Goal: Check status

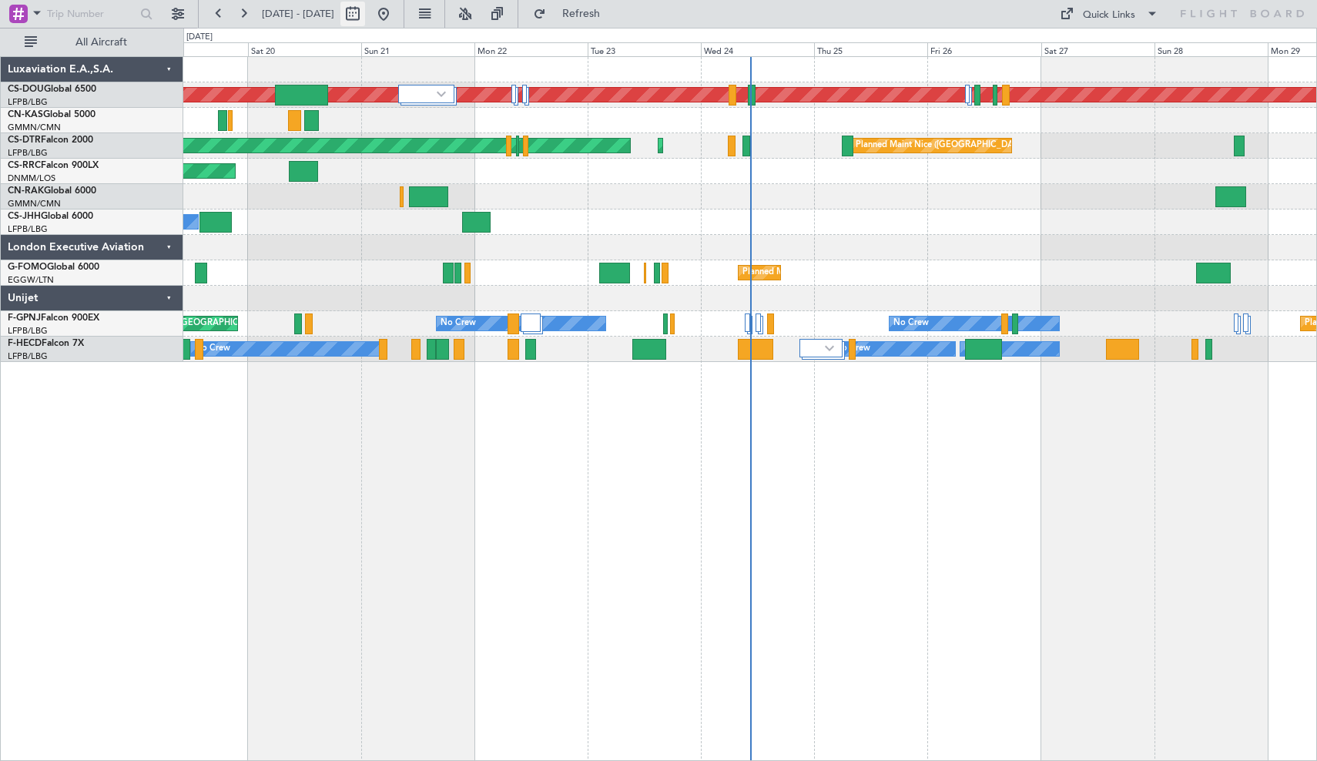
click at [365, 13] on button at bounding box center [352, 14] width 25 height 25
select select "9"
select select "2025"
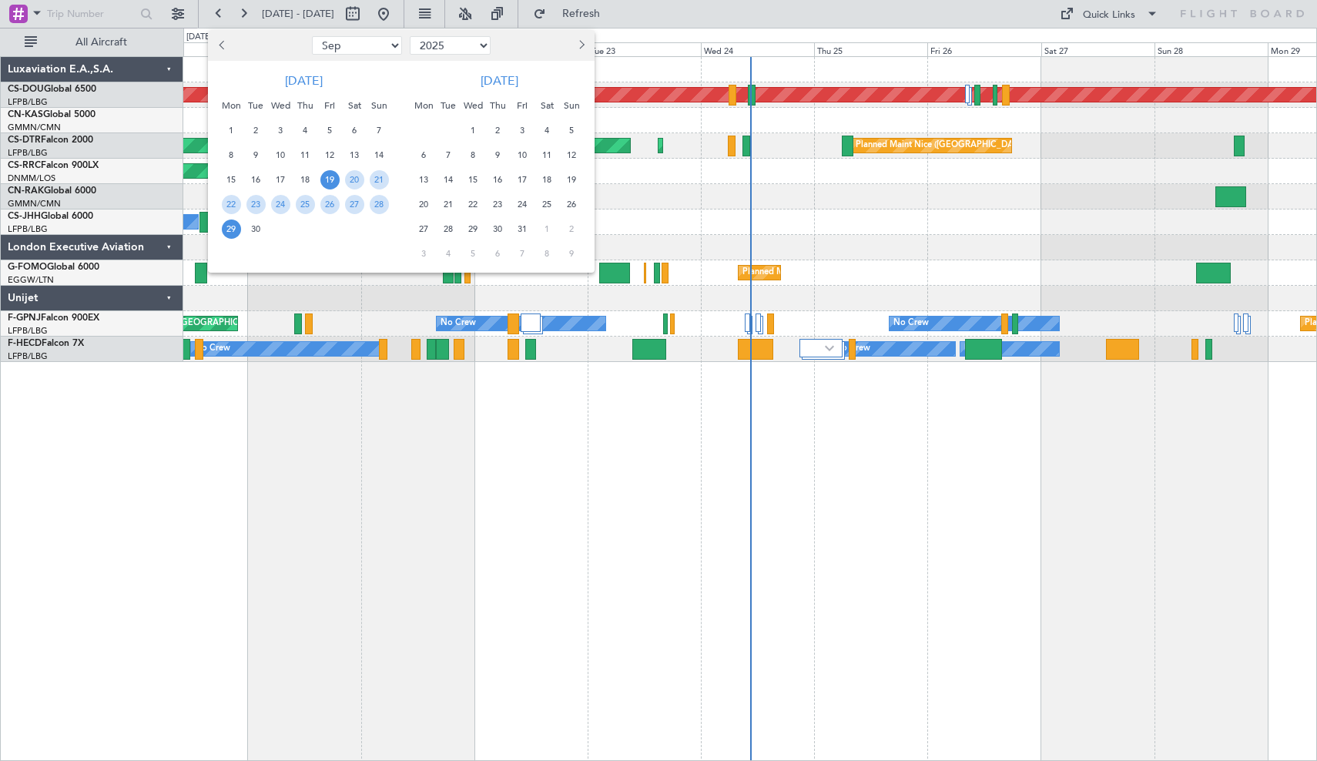
click at [225, 45] on span "Previous month" at bounding box center [223, 44] width 9 height 9
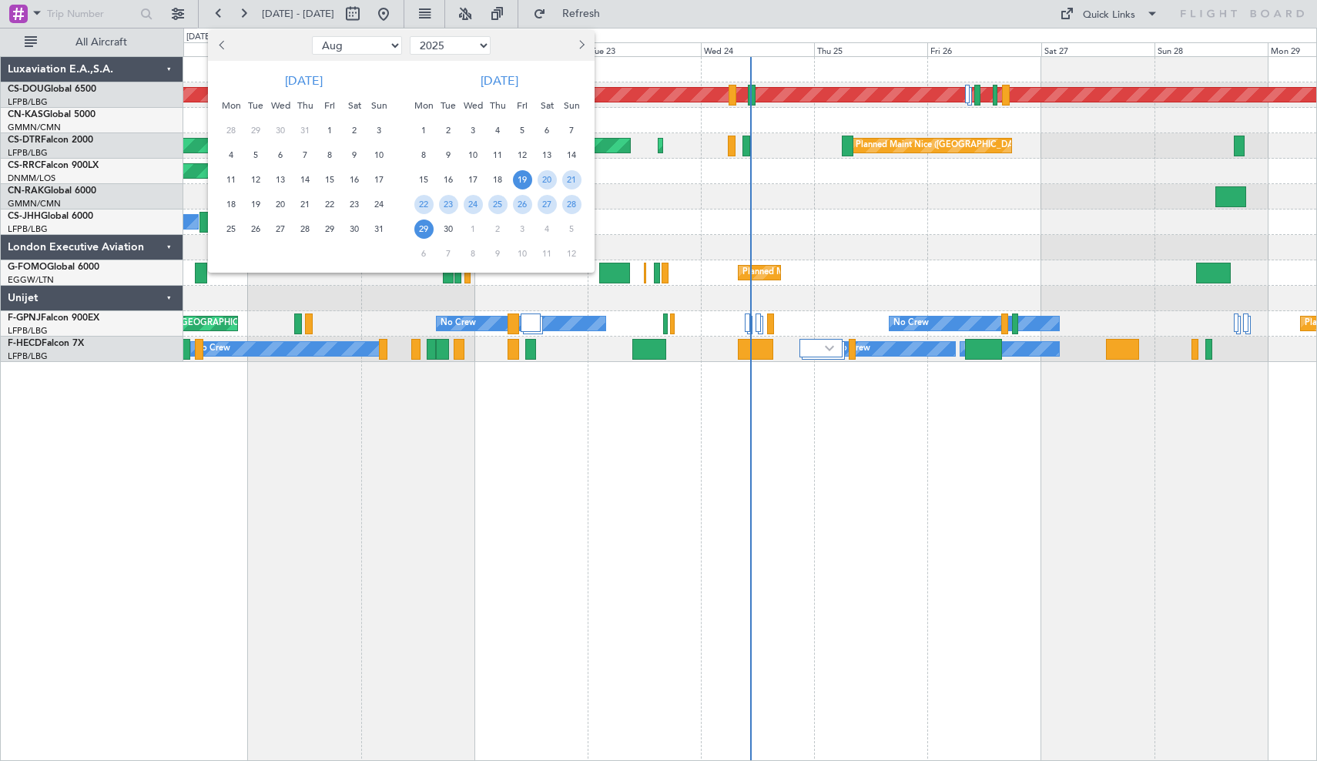
click at [225, 45] on span "Previous month" at bounding box center [223, 44] width 9 height 9
select select "7"
click at [254, 230] on span "29" at bounding box center [256, 229] width 19 height 19
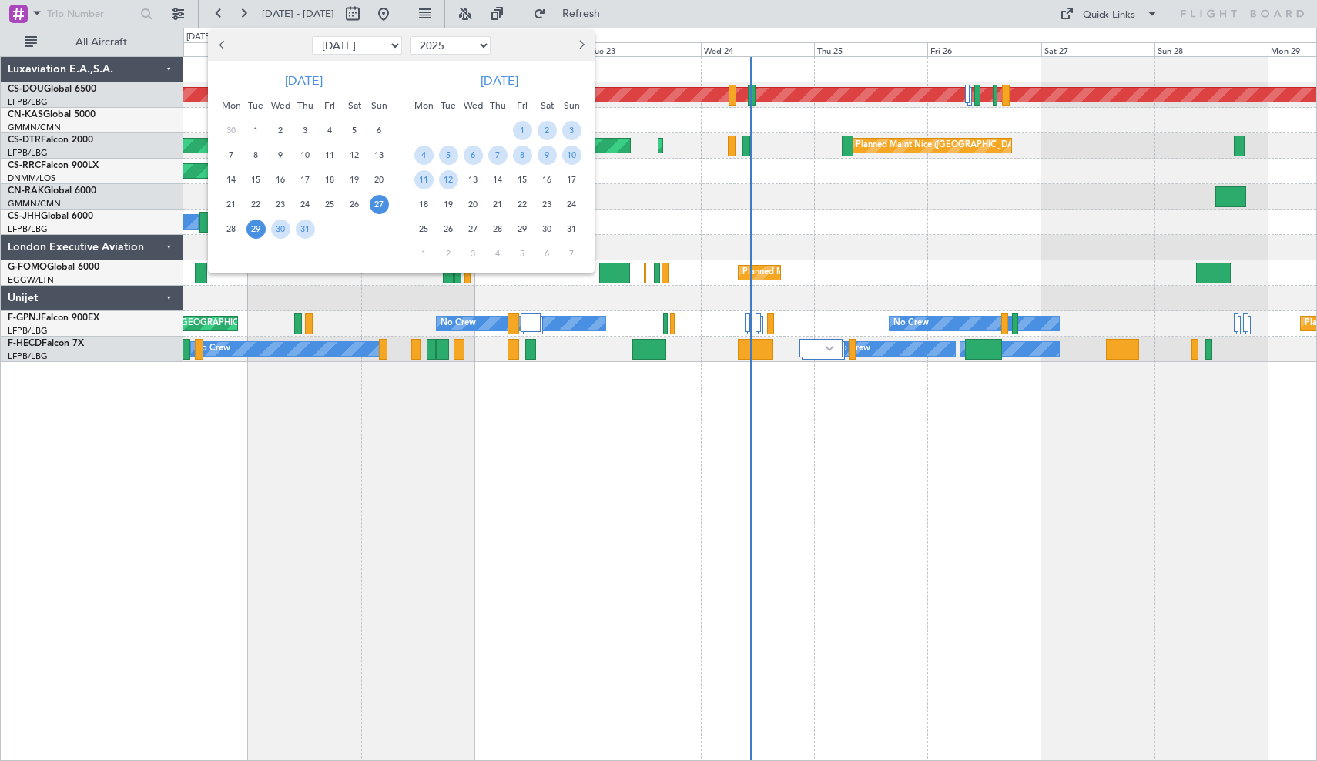
click at [370, 206] on span "27" at bounding box center [379, 204] width 19 height 19
click at [571, 136] on span "3" at bounding box center [571, 130] width 19 height 19
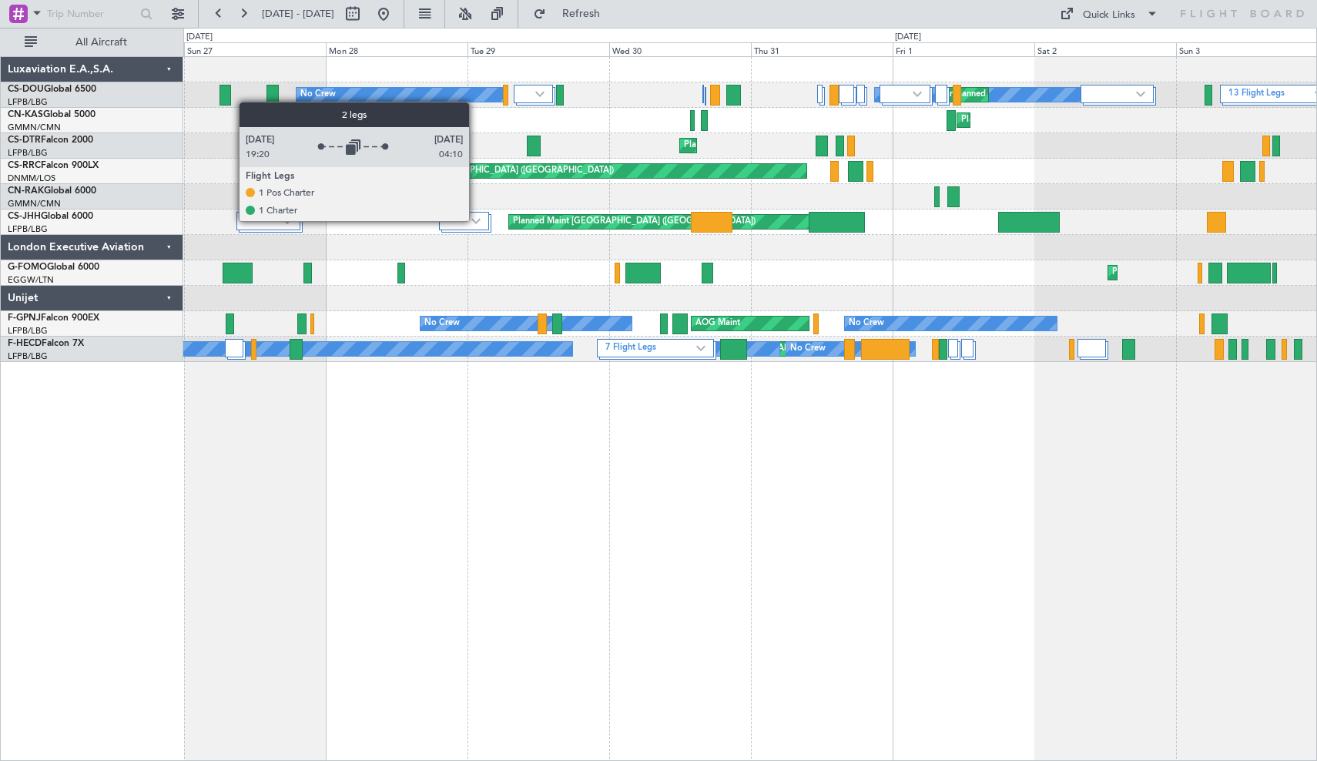
click at [476, 220] on img at bounding box center [475, 221] width 9 height 6
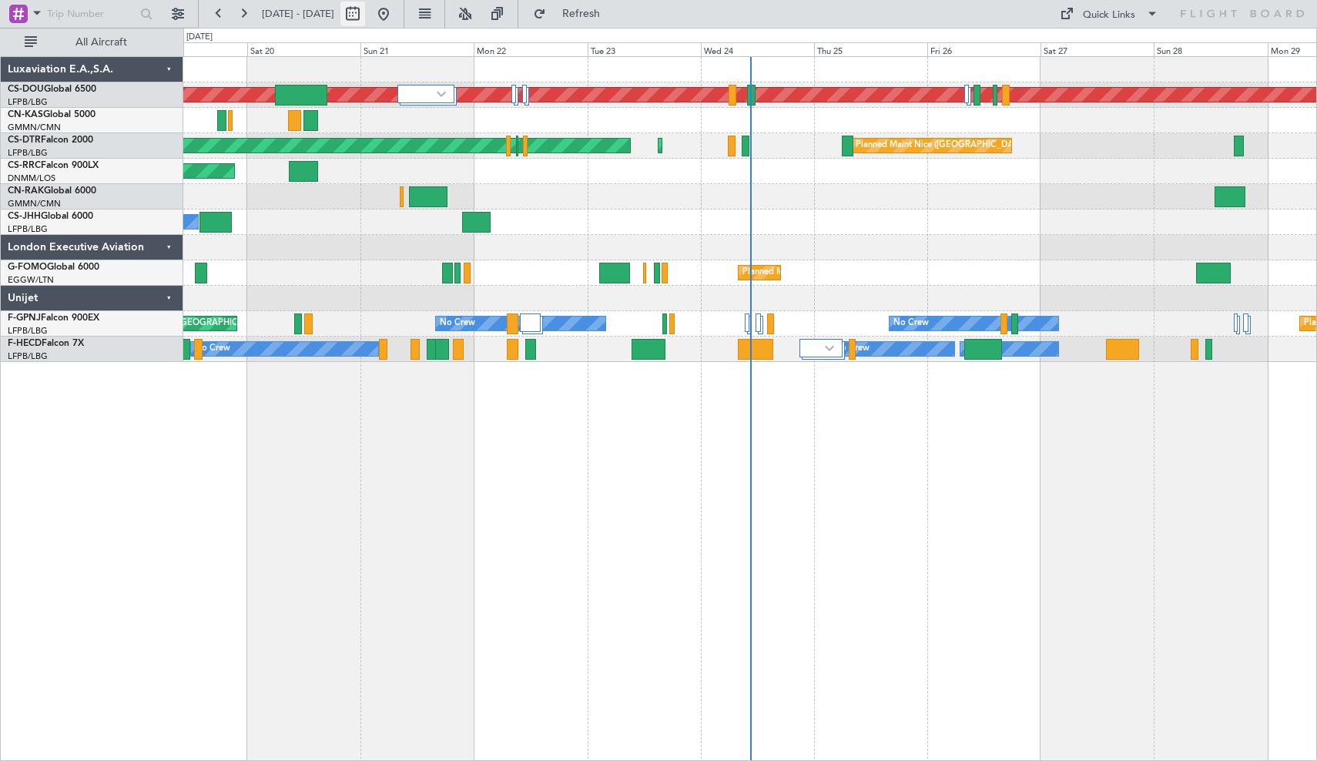
click at [365, 15] on button at bounding box center [352, 14] width 25 height 25
select select "9"
select select "2025"
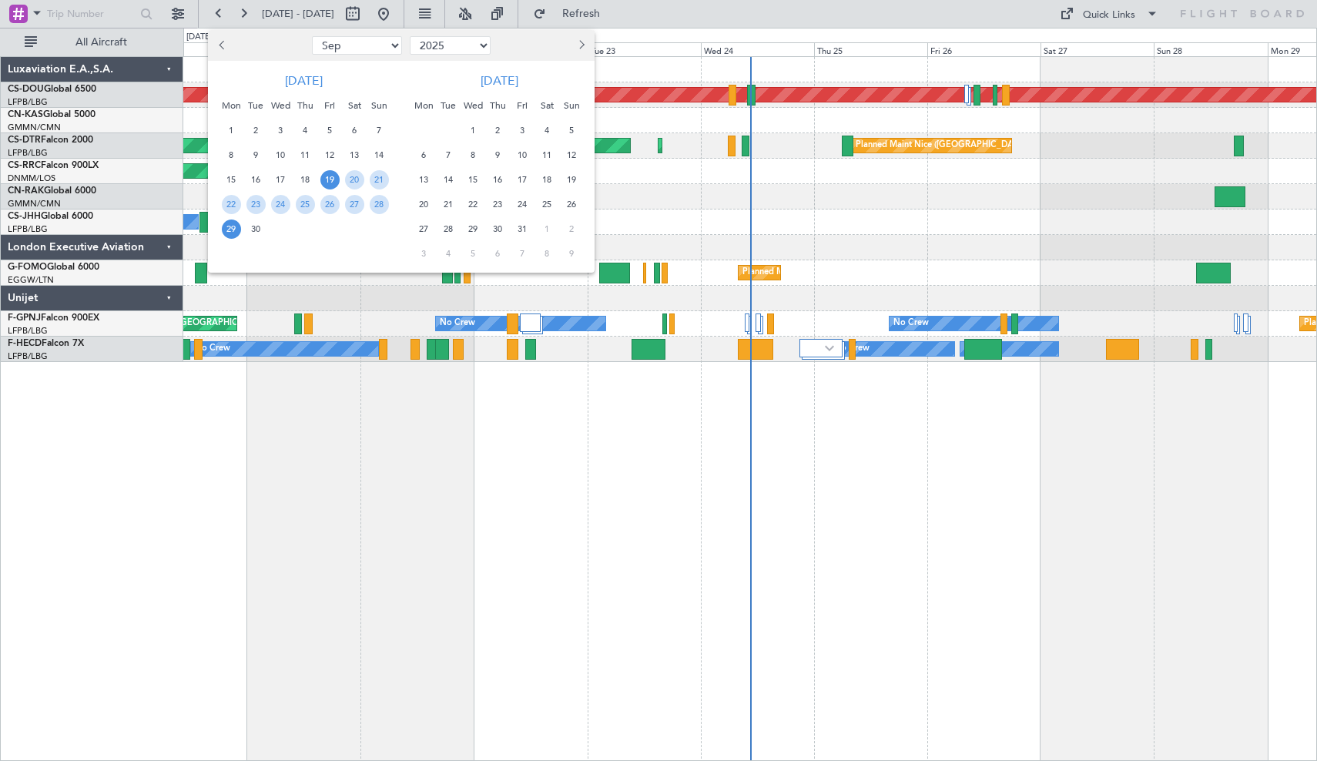
click at [223, 49] on span "Previous month" at bounding box center [223, 44] width 9 height 9
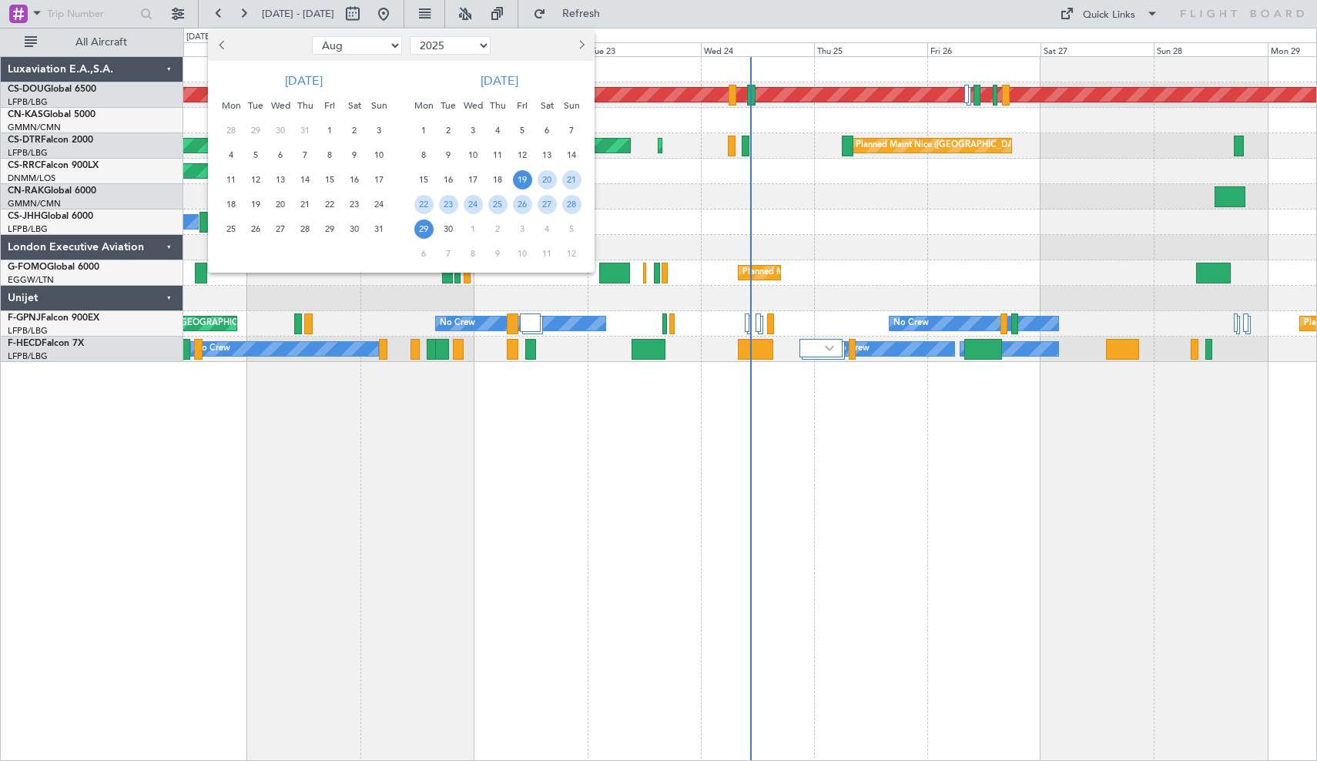
click at [223, 49] on span "Previous month" at bounding box center [223, 44] width 9 height 9
select select "7"
click at [702, 224] on div at bounding box center [658, 380] width 1317 height 761
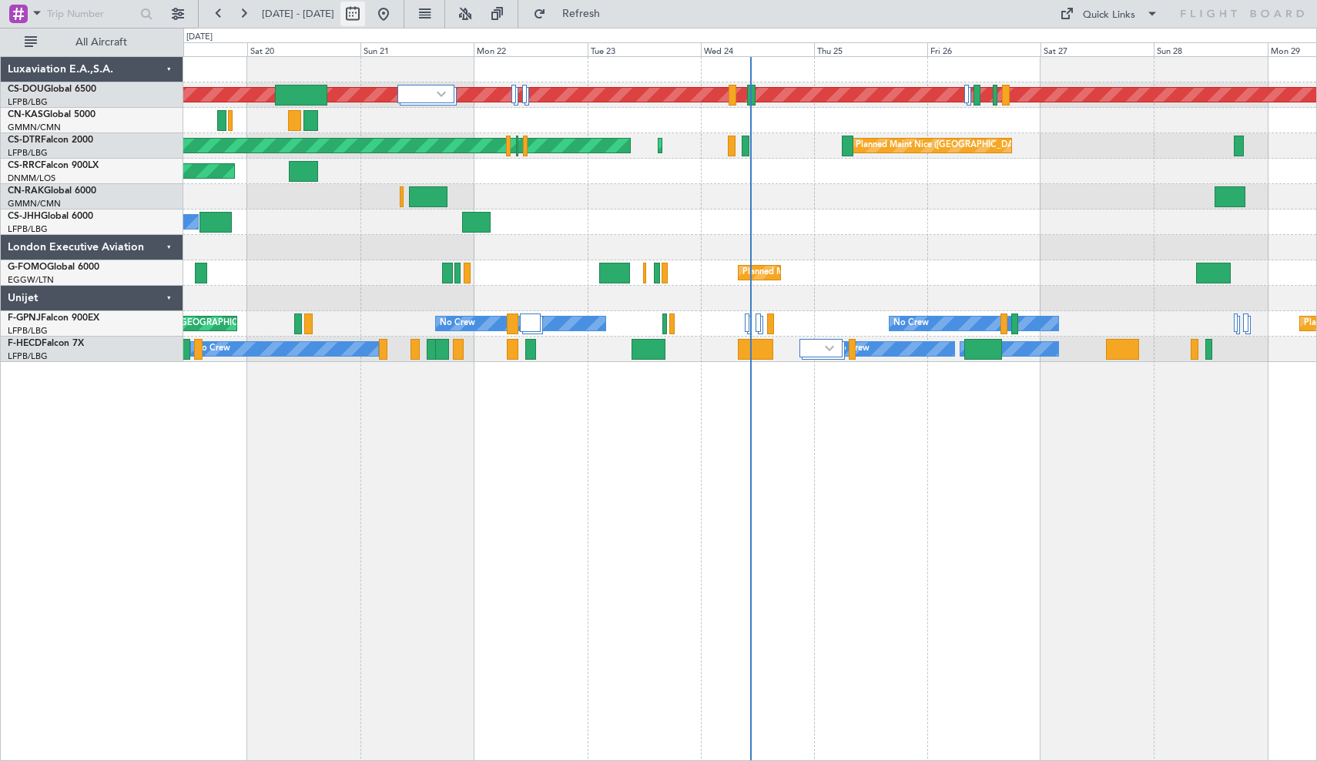
click at [365, 12] on button at bounding box center [352, 14] width 25 height 25
select select "7"
select select "2025"
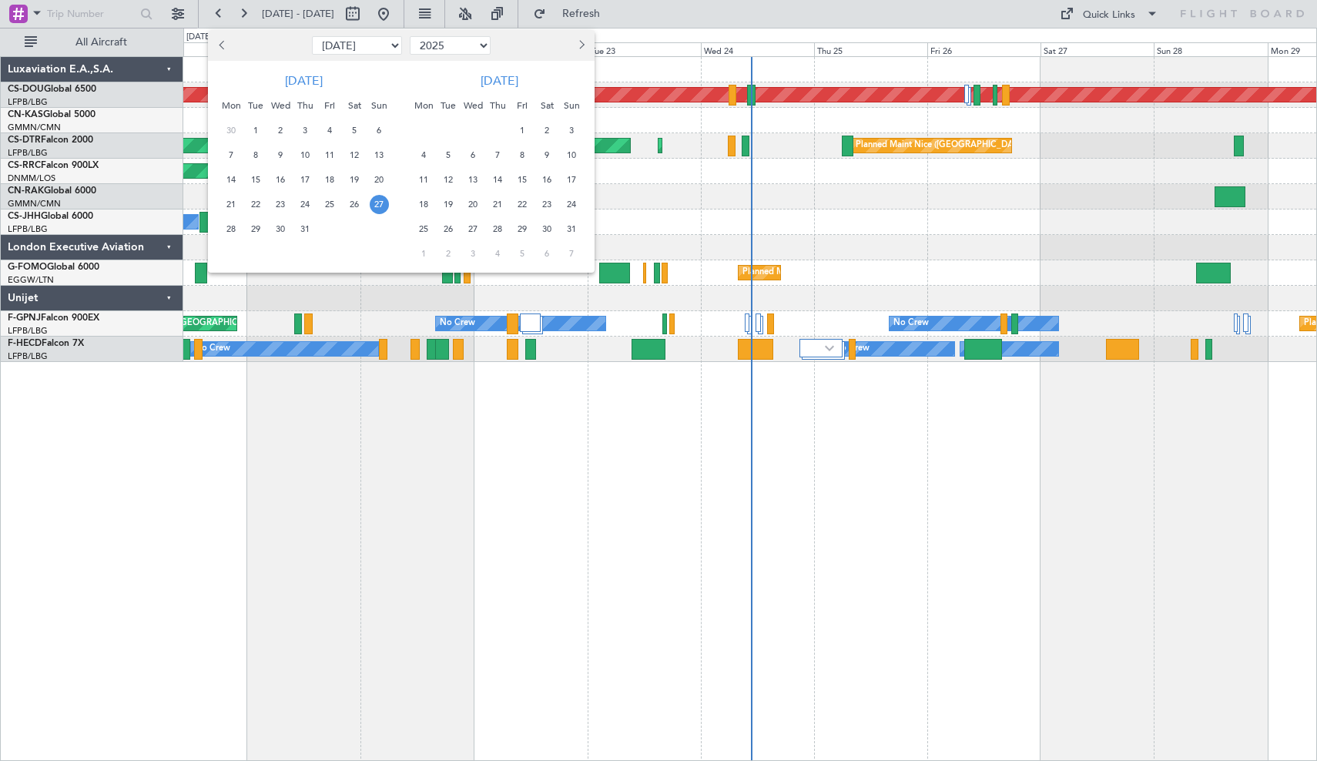
click at [379, 206] on span "27" at bounding box center [379, 204] width 19 height 19
click at [573, 132] on span "3" at bounding box center [571, 130] width 19 height 19
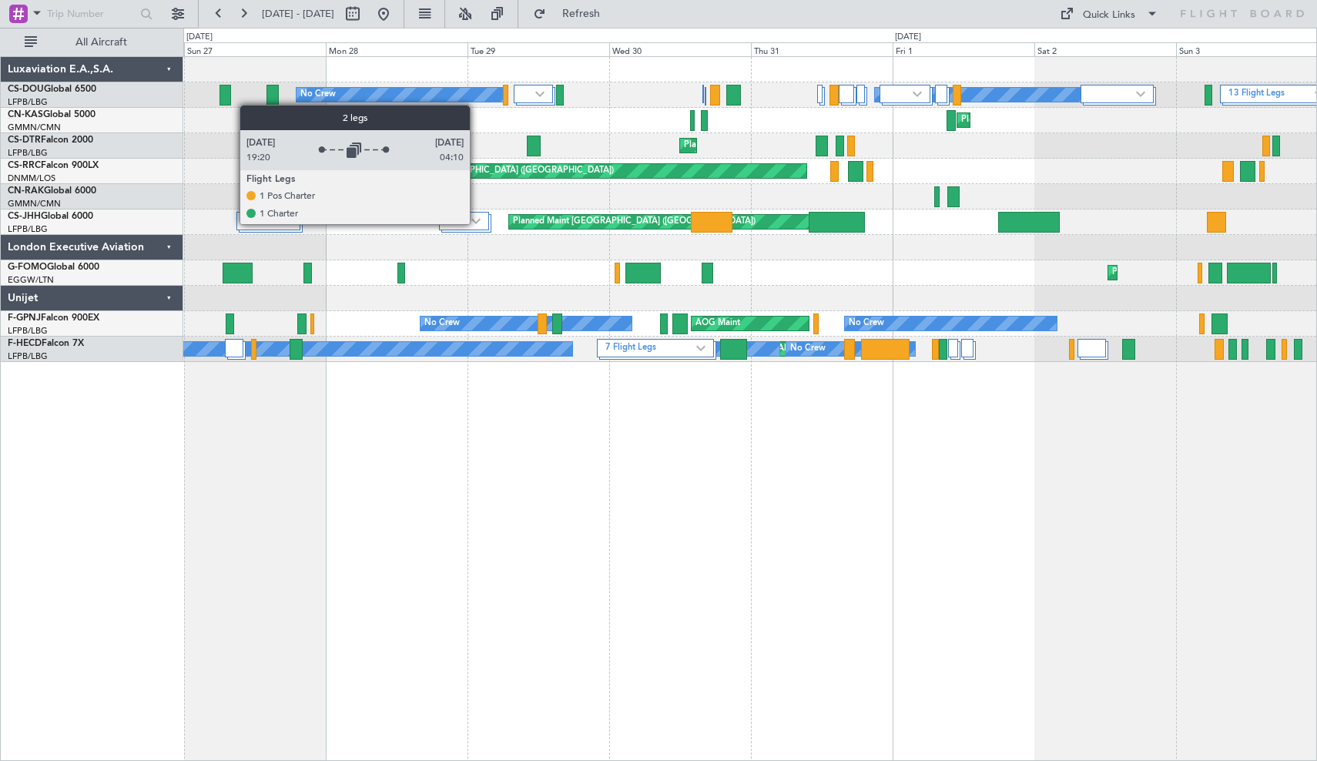
click at [478, 223] on img at bounding box center [475, 221] width 9 height 6
